Goal: Ask a question

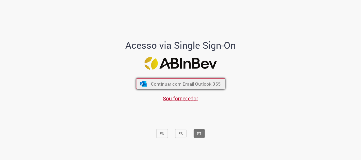
click at [203, 81] on span "Continuar com Email Outlook 365" at bounding box center [186, 84] width 70 height 6
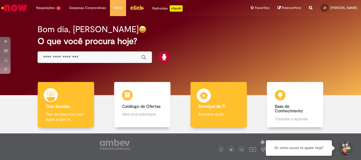
click at [225, 114] on p "Encontre ajuda" at bounding box center [219, 114] width 40 height 5
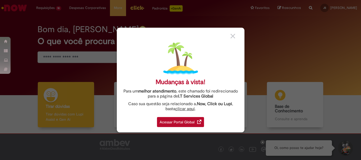
click at [180, 122] on div "Acessar Portal Global" at bounding box center [180, 122] width 47 height 10
